Goal: Task Accomplishment & Management: Manage account settings

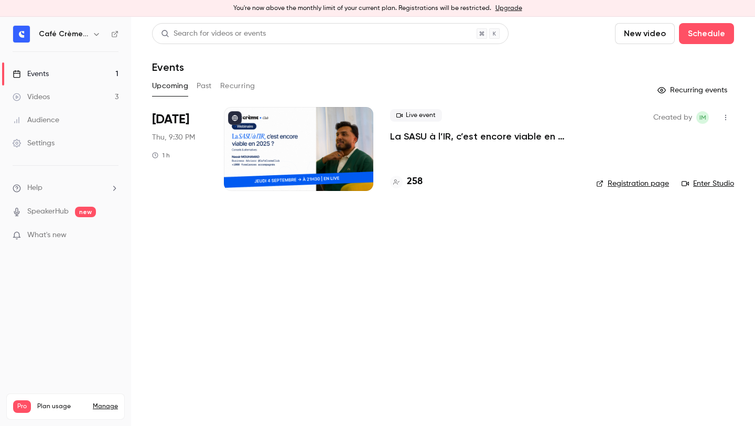
click at [451, 134] on p "La SASU à l’IR, c’est encore viable en 2025 ? [MASTERCLASS]" at bounding box center [484, 136] width 189 height 13
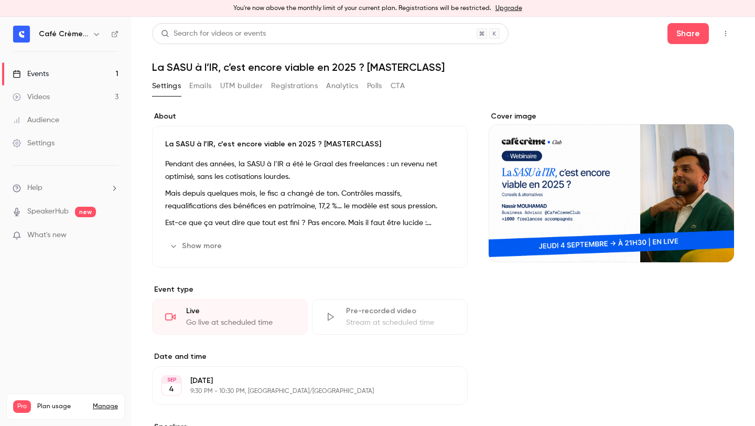
click at [299, 89] on button "Registrations" at bounding box center [294, 86] width 47 height 17
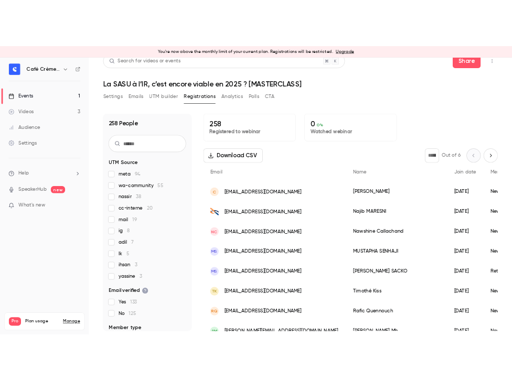
scroll to position [13, 0]
